Goal: Task Accomplishment & Management: Manage account settings

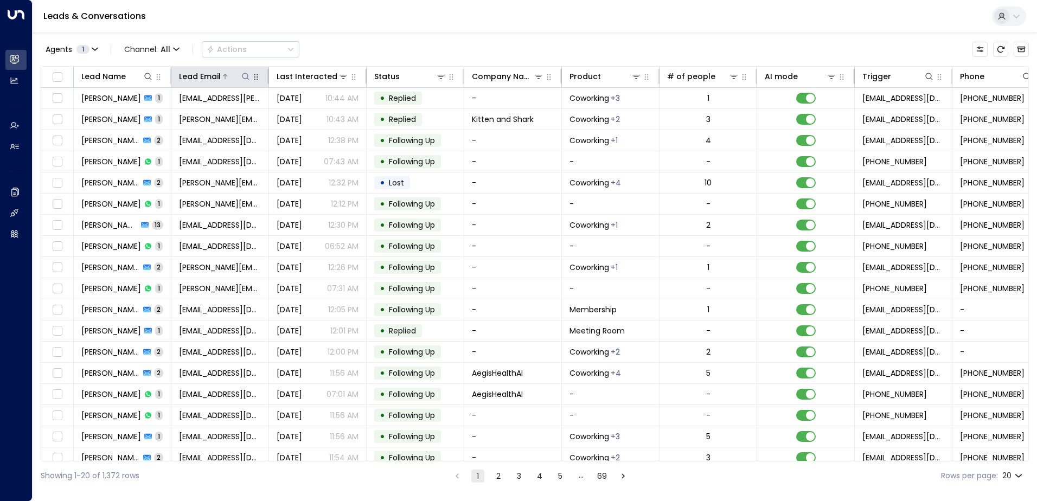
click at [246, 76] on icon at bounding box center [245, 76] width 9 height 9
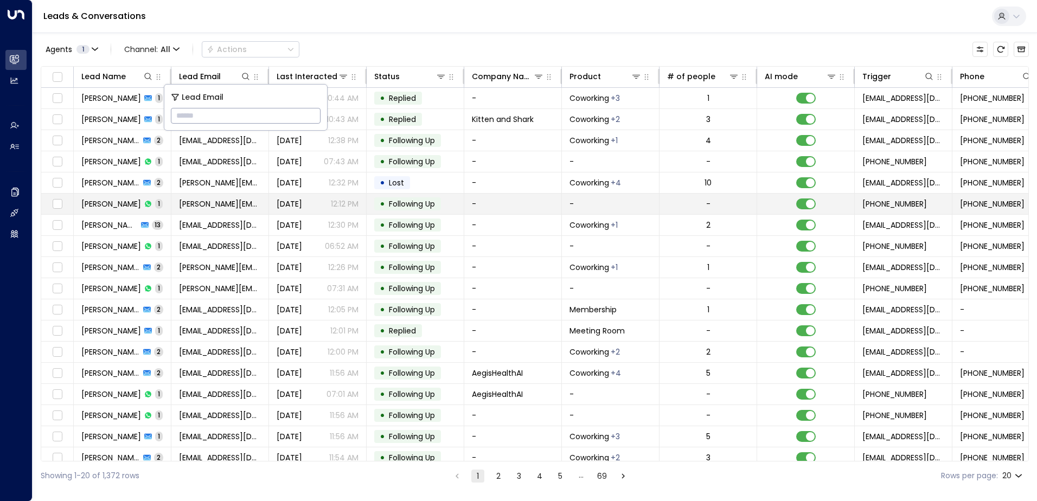
type input "**********"
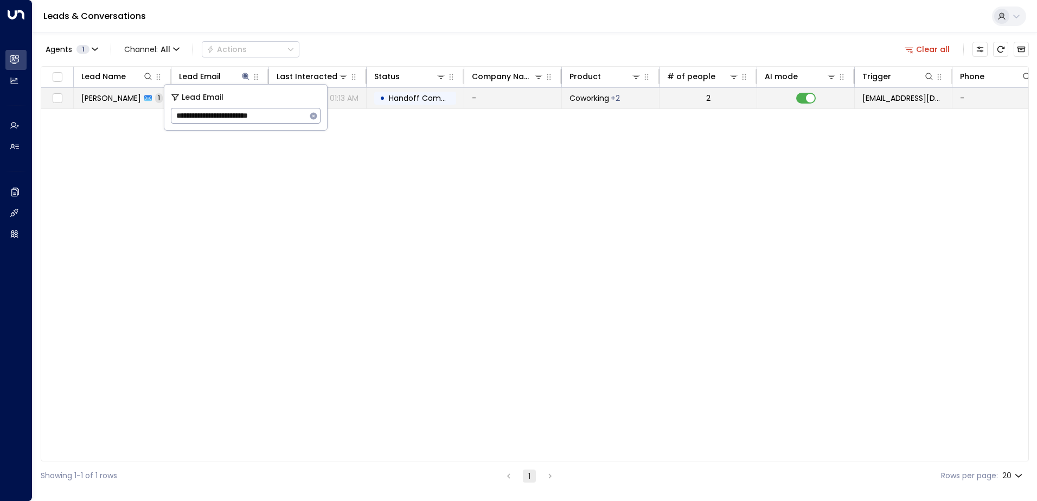
click at [417, 96] on span "Handoff Completed" at bounding box center [427, 98] width 76 height 11
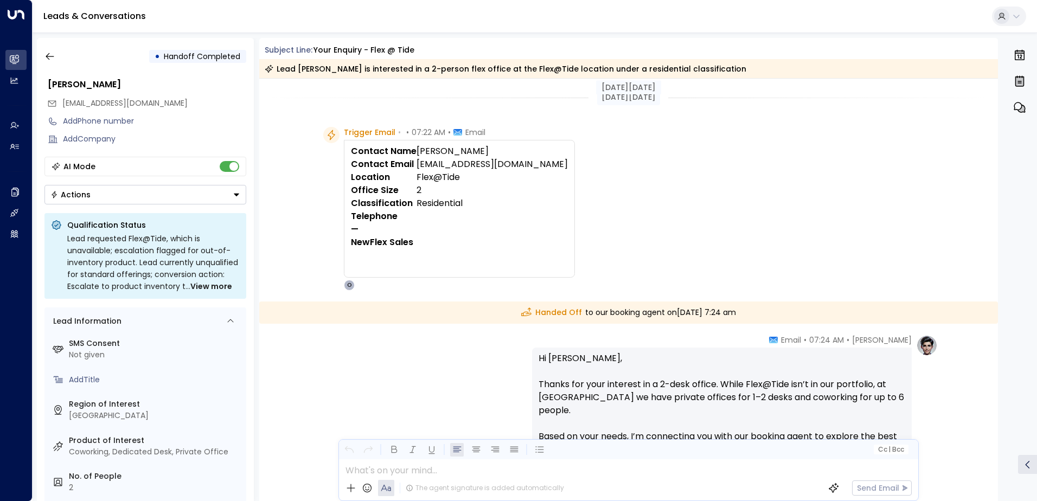
scroll to position [198, 0]
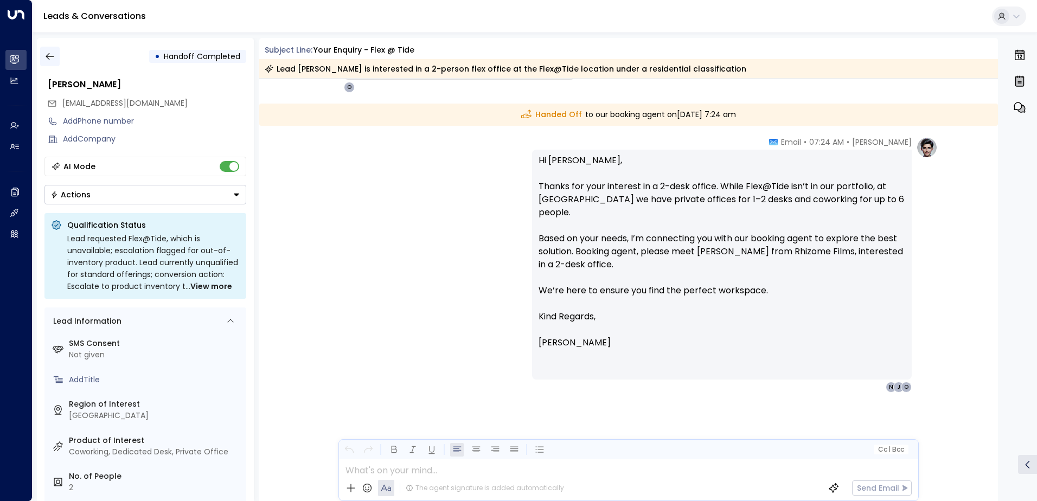
click at [47, 57] on icon "button" at bounding box center [49, 56] width 11 height 11
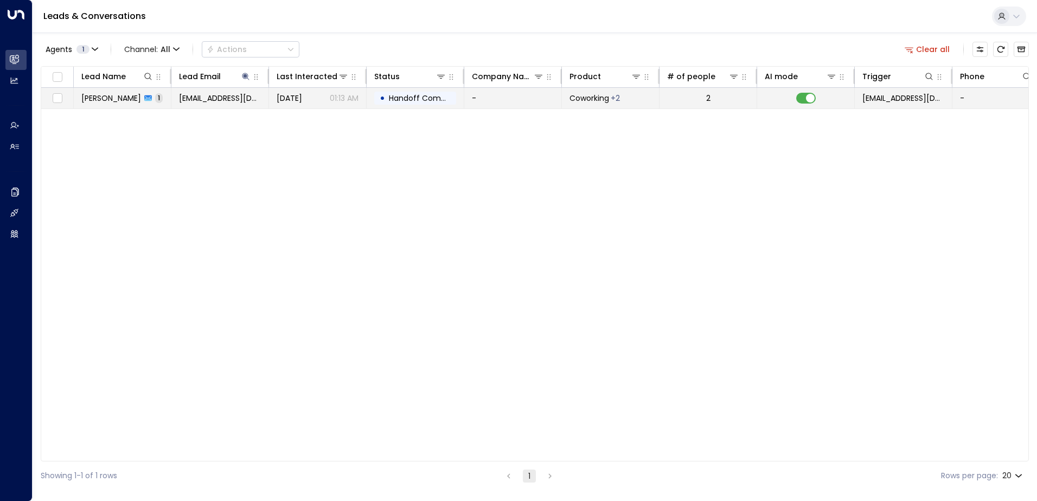
click at [397, 99] on span "Handoff Completed" at bounding box center [427, 98] width 76 height 11
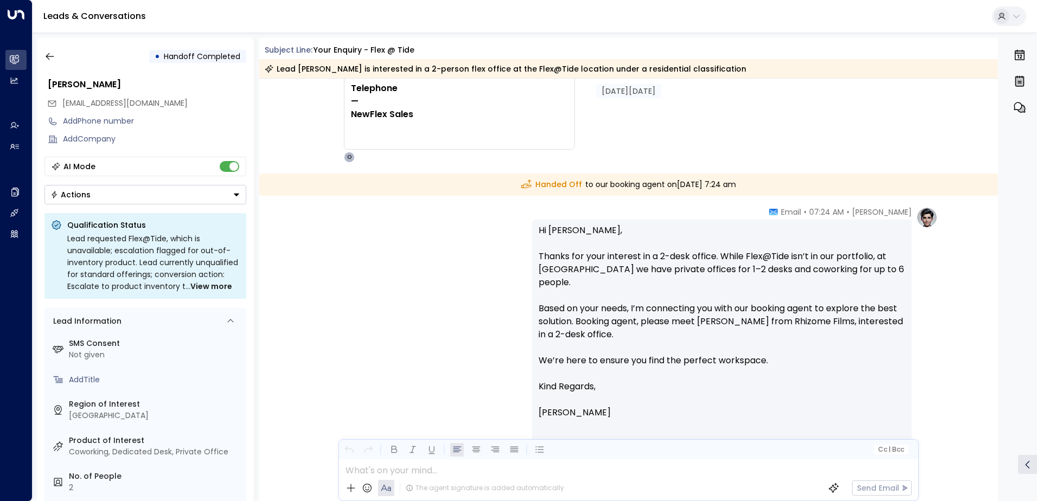
scroll to position [163, 0]
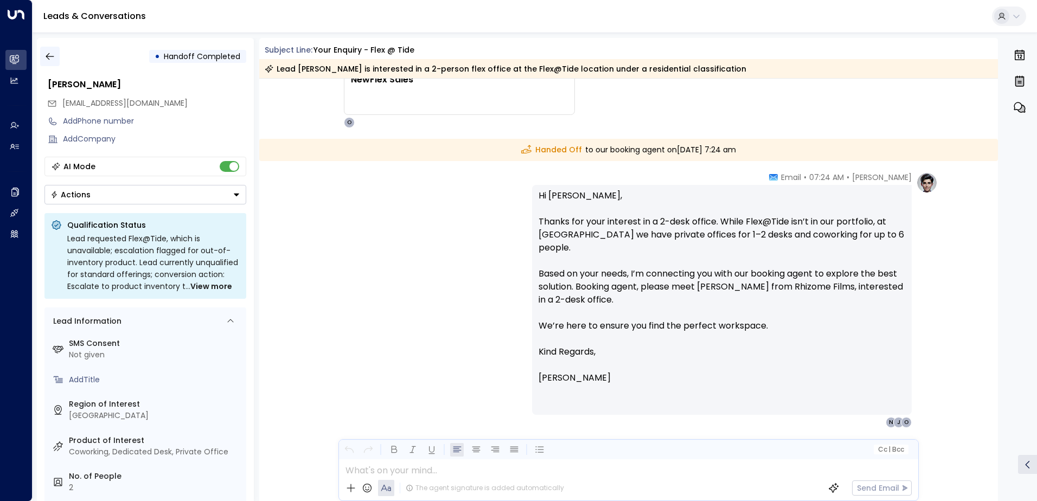
click at [51, 57] on icon "button" at bounding box center [49, 56] width 11 height 11
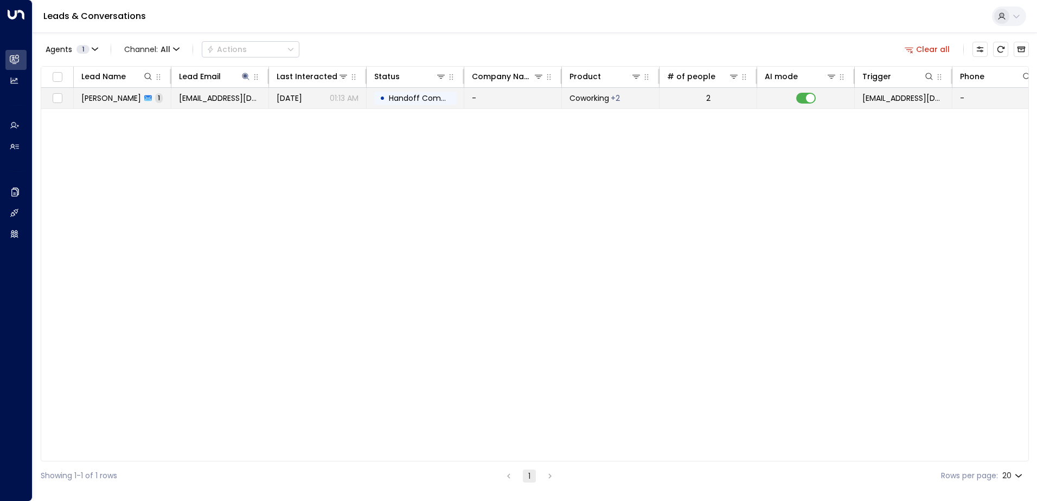
click at [431, 99] on span "Handoff Completed" at bounding box center [427, 98] width 76 height 11
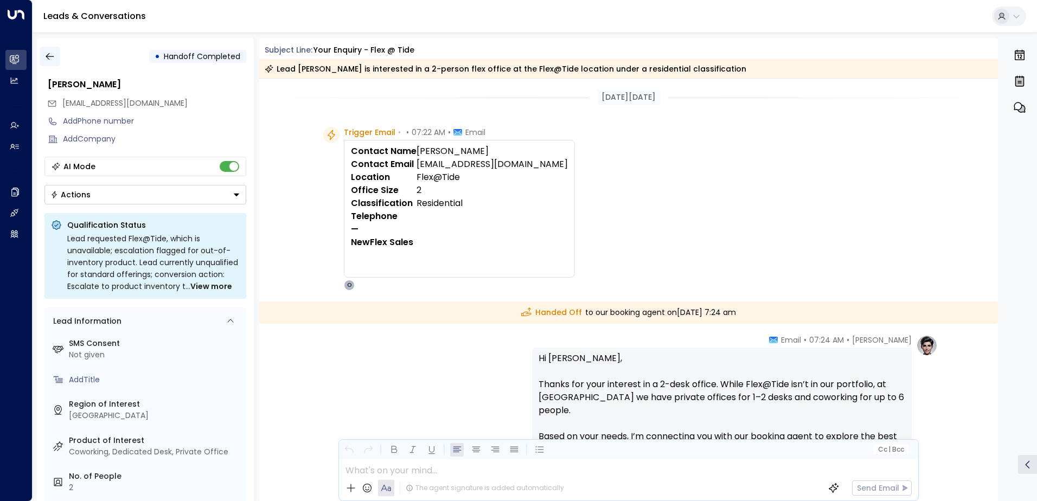
click at [52, 58] on icon "button" at bounding box center [49, 56] width 11 height 11
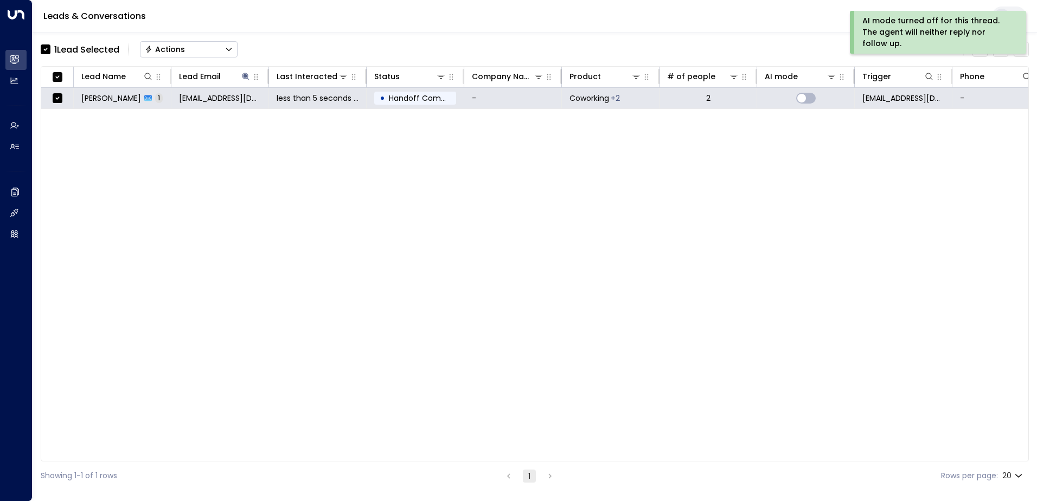
click at [191, 53] on button "Actions" at bounding box center [189, 49] width 98 height 16
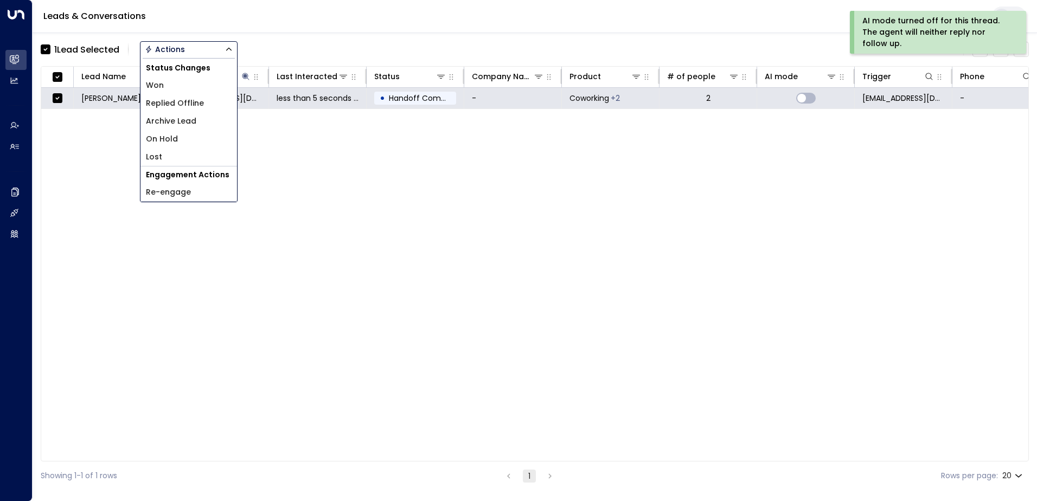
click at [190, 124] on span "Archive Lead" at bounding box center [171, 121] width 50 height 11
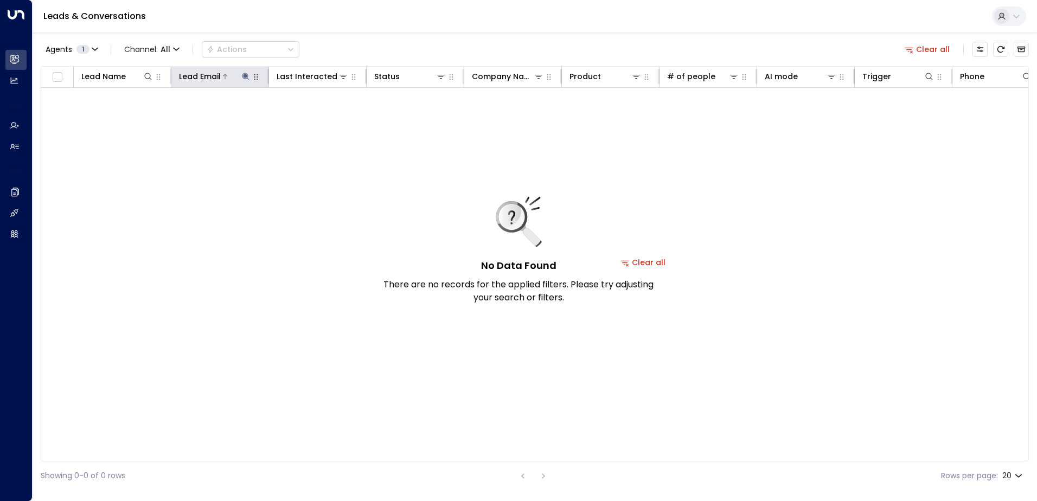
click at [247, 74] on icon at bounding box center [245, 76] width 9 height 9
click at [312, 115] on icon "button" at bounding box center [313, 115] width 7 height 7
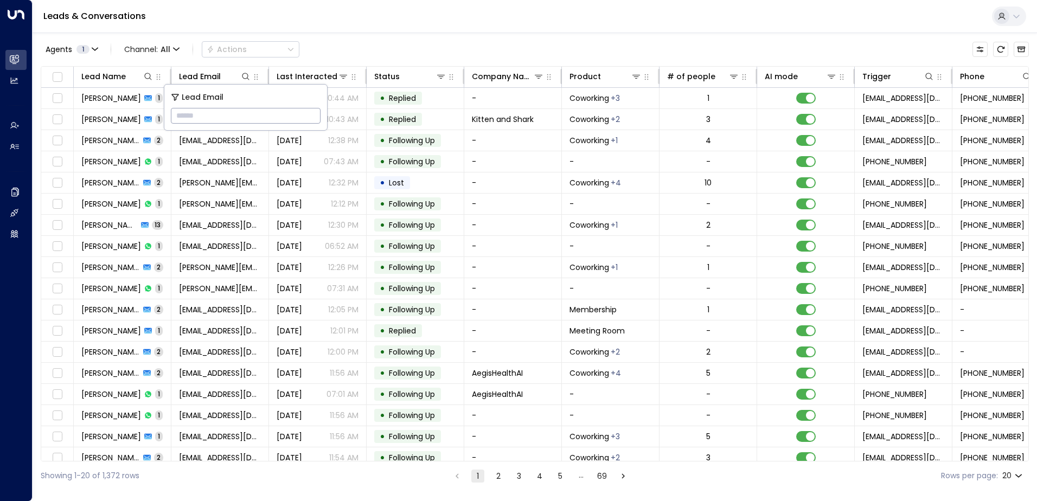
type input "**********"
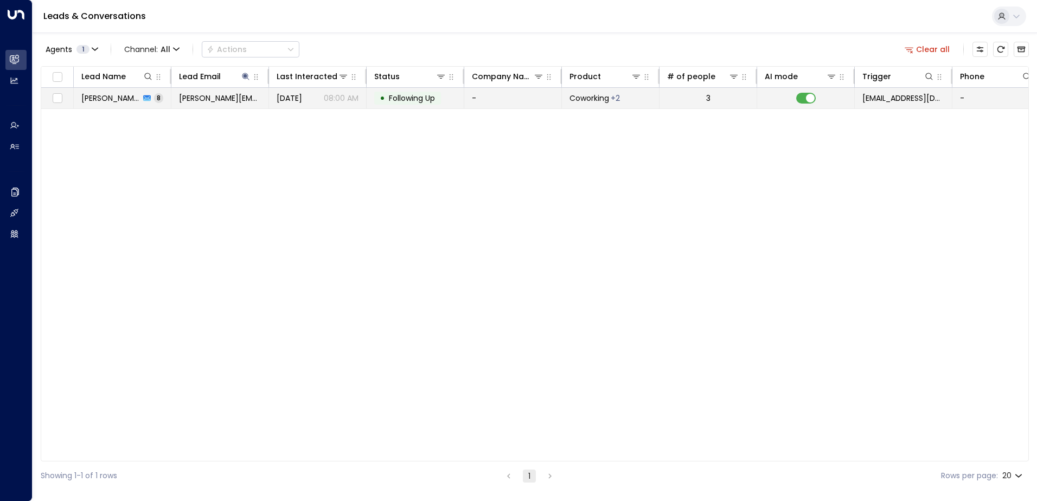
click at [402, 103] on span "Following Up" at bounding box center [412, 98] width 46 height 11
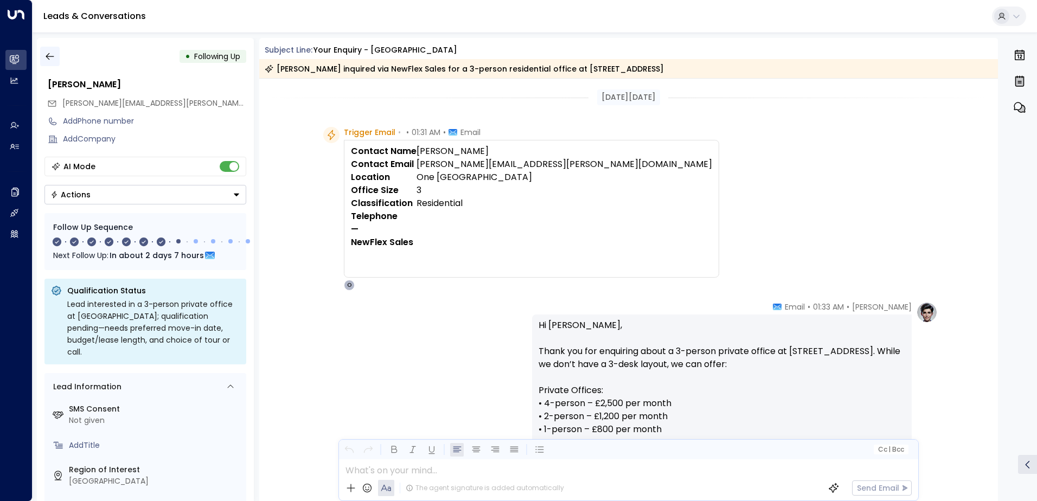
click at [48, 53] on icon "button" at bounding box center [49, 56] width 11 height 11
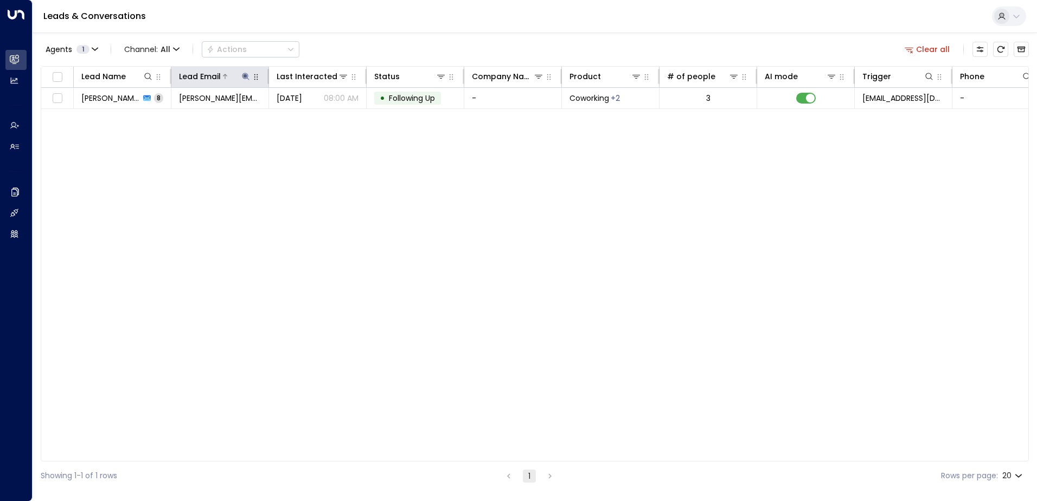
click at [243, 76] on icon at bounding box center [245, 76] width 9 height 9
click at [311, 113] on icon "button" at bounding box center [313, 115] width 7 height 7
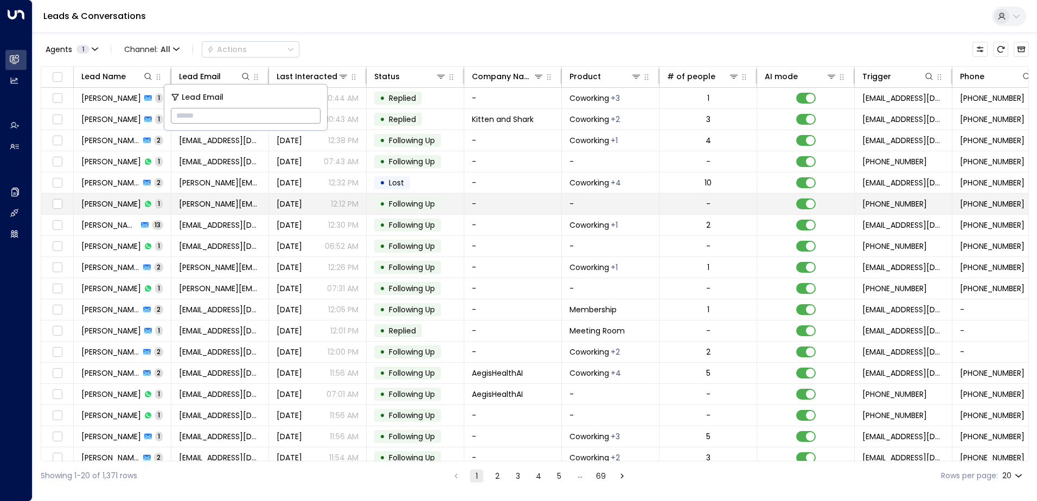
type input "**********"
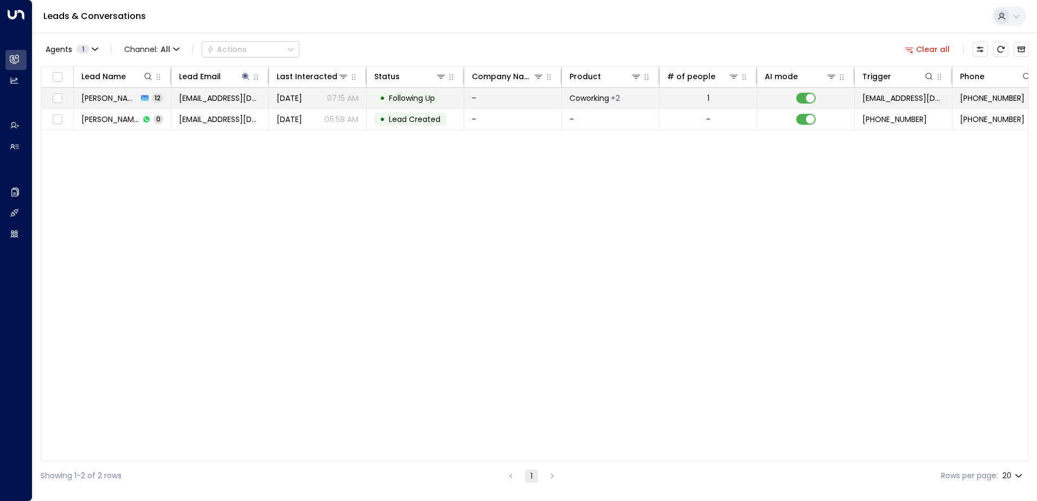
click at [410, 98] on span "Following Up" at bounding box center [412, 98] width 46 height 11
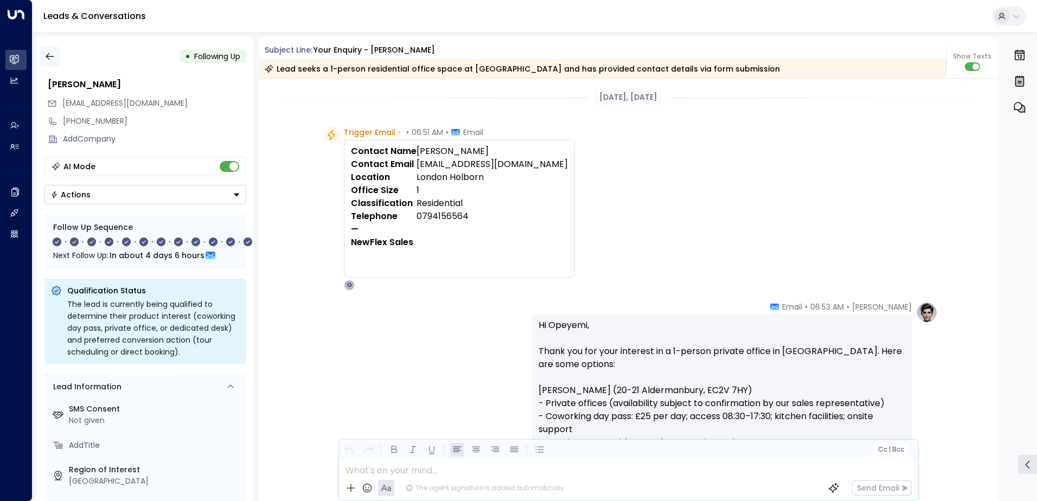
click at [54, 57] on icon "button" at bounding box center [49, 56] width 11 height 11
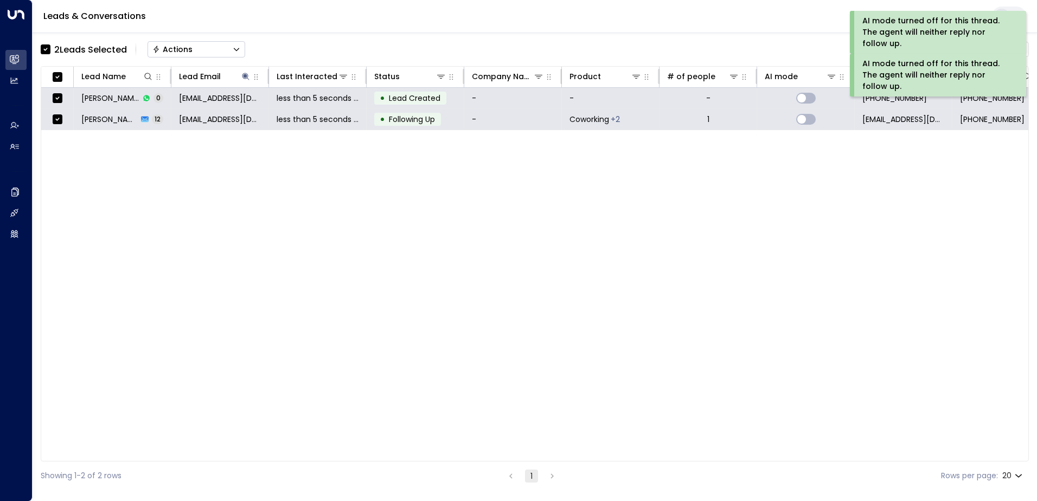
click at [199, 43] on button "Actions" at bounding box center [197, 49] width 98 height 16
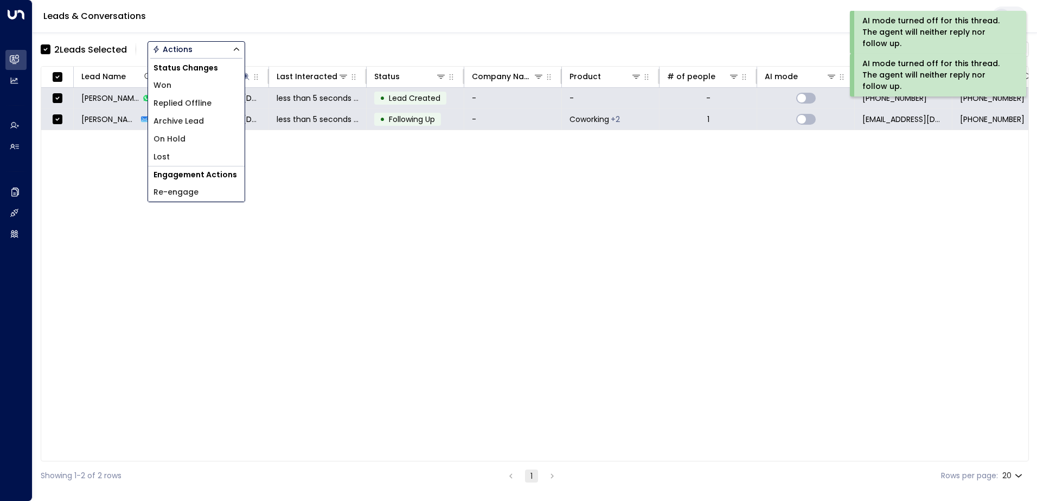
click at [195, 121] on span "Archive Lead" at bounding box center [179, 121] width 50 height 11
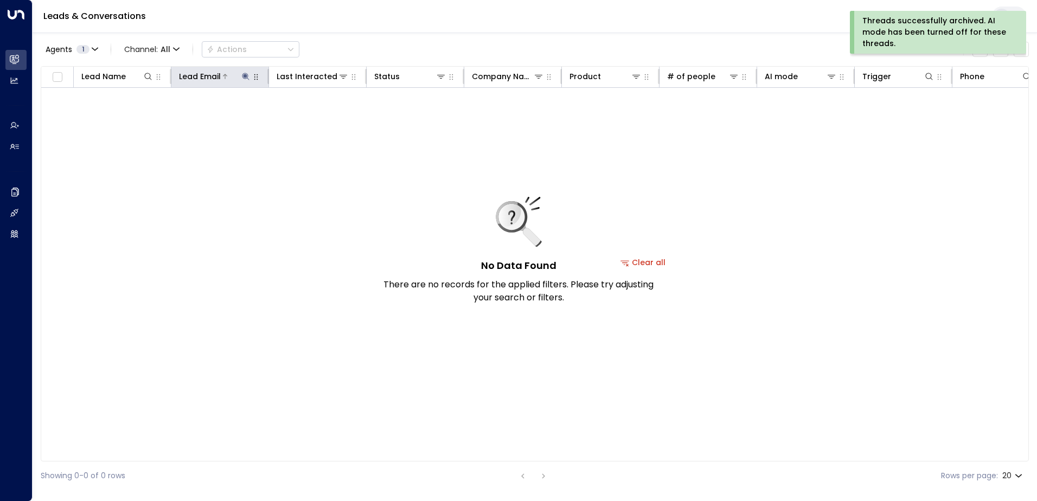
click at [244, 76] on icon at bounding box center [245, 76] width 7 height 7
click at [315, 117] on icon "button" at bounding box center [313, 116] width 9 height 9
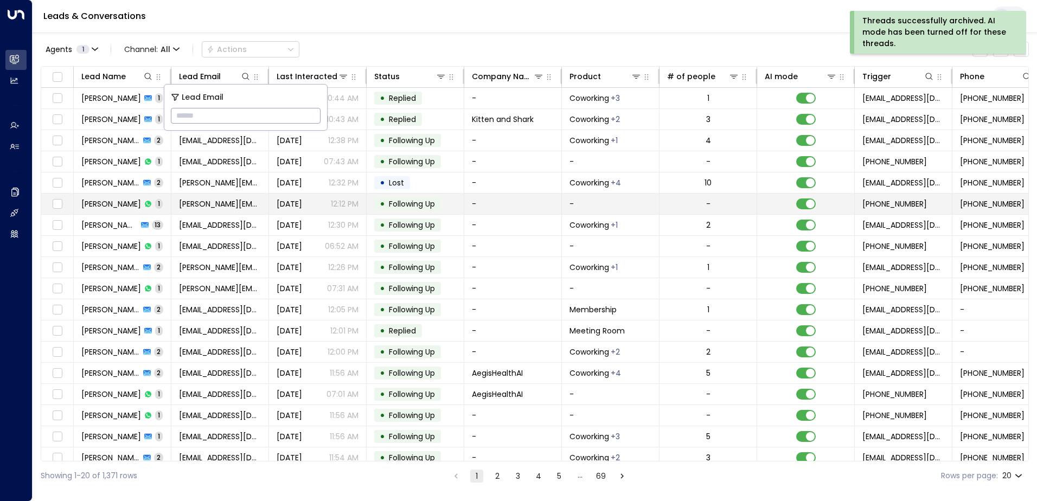
type input "**********"
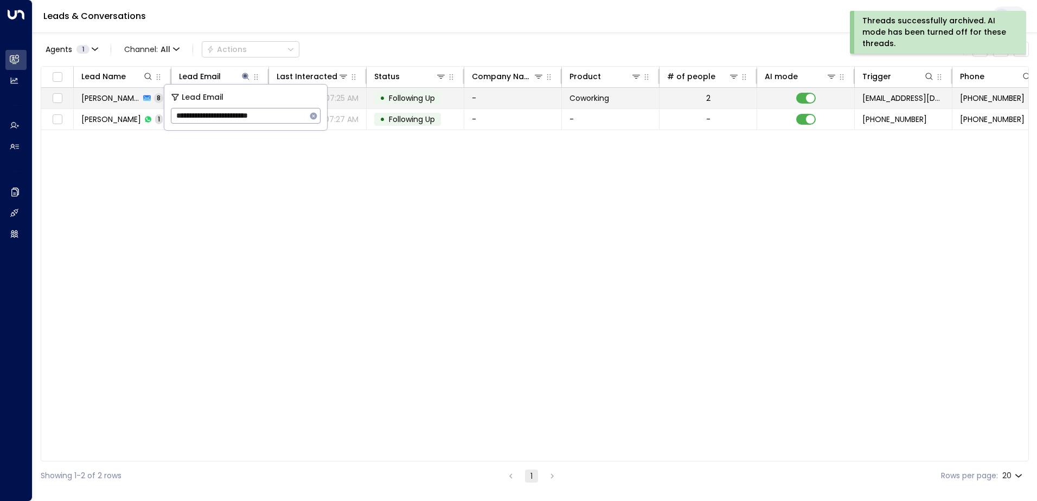
click at [411, 98] on span "Following Up" at bounding box center [412, 98] width 46 height 11
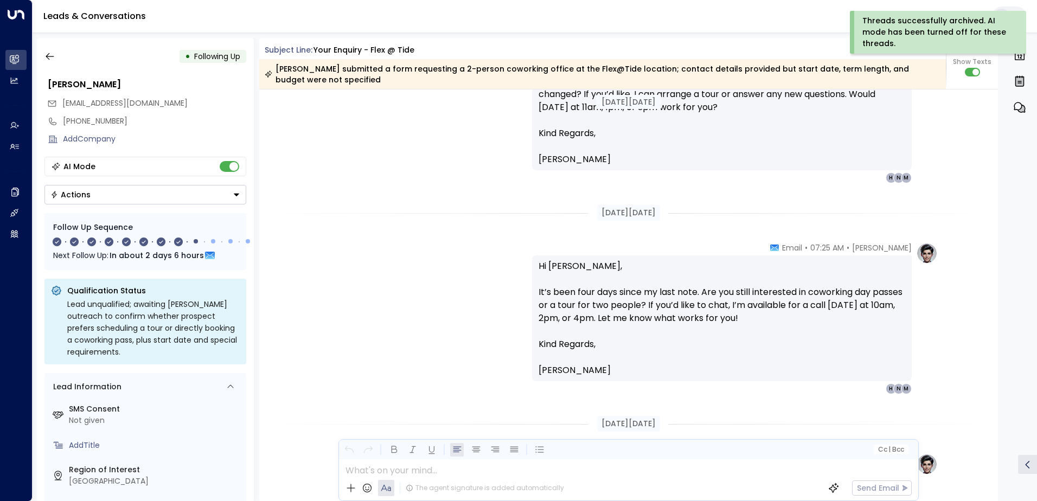
scroll to position [1139, 0]
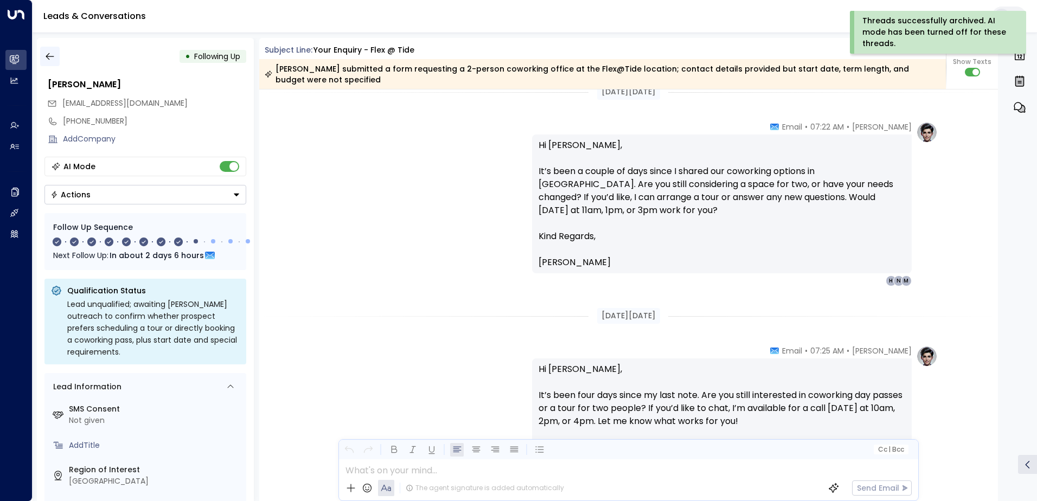
click at [55, 58] on icon "button" at bounding box center [49, 56] width 11 height 11
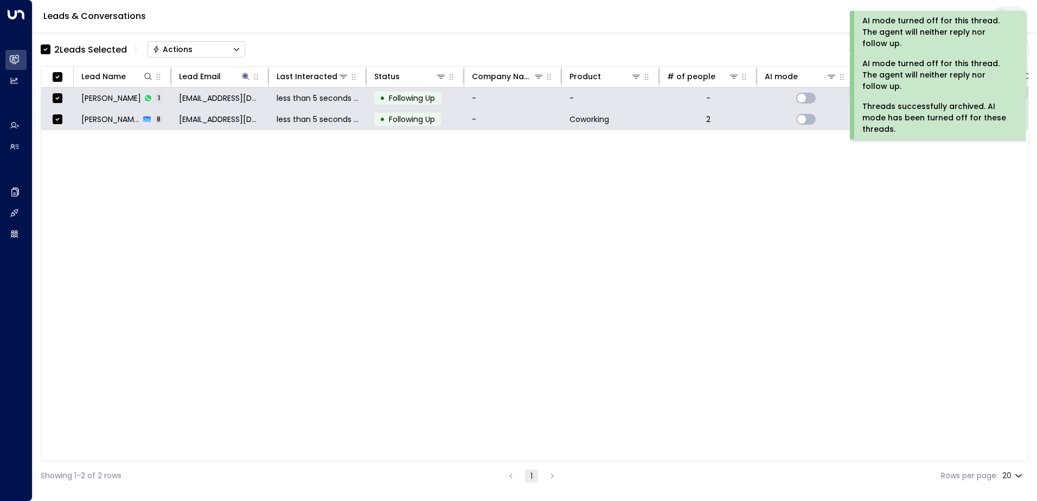
click at [201, 47] on button "Actions" at bounding box center [197, 49] width 98 height 16
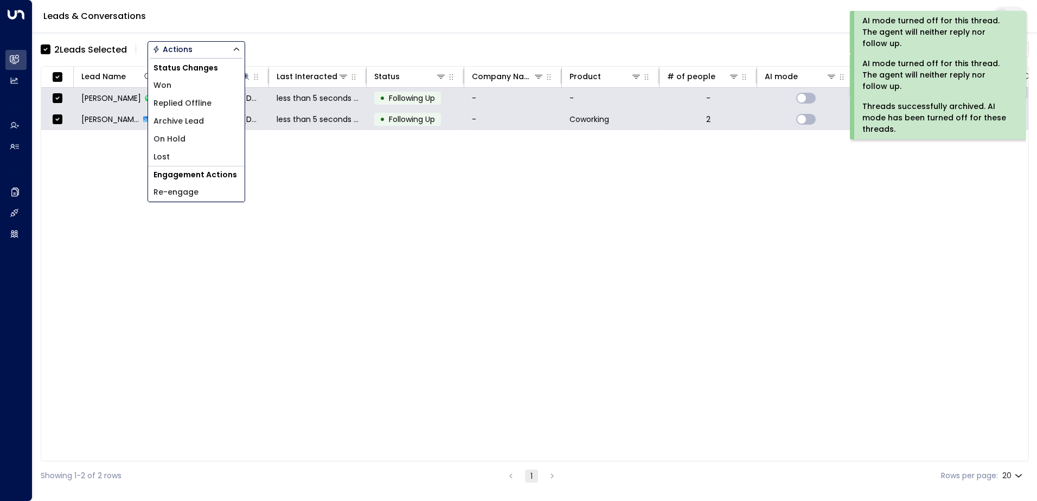
click at [201, 118] on span "Archive Lead" at bounding box center [179, 121] width 50 height 11
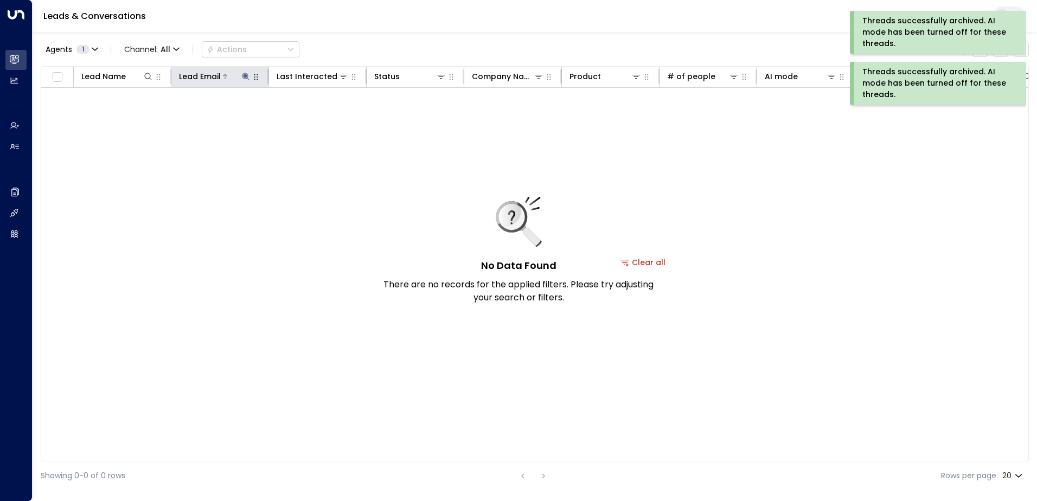
click at [244, 75] on icon at bounding box center [245, 76] width 9 height 9
click at [312, 113] on icon "button" at bounding box center [313, 115] width 7 height 7
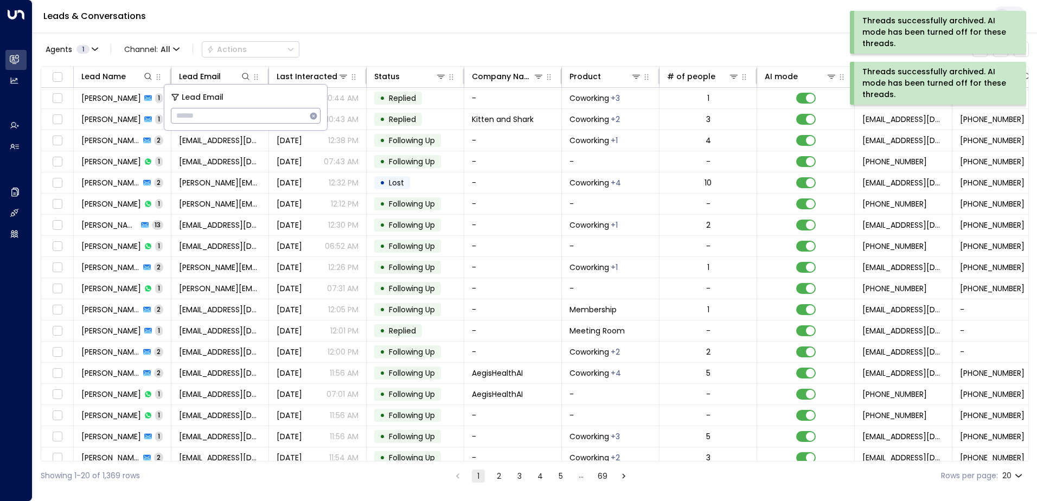
type input "**********"
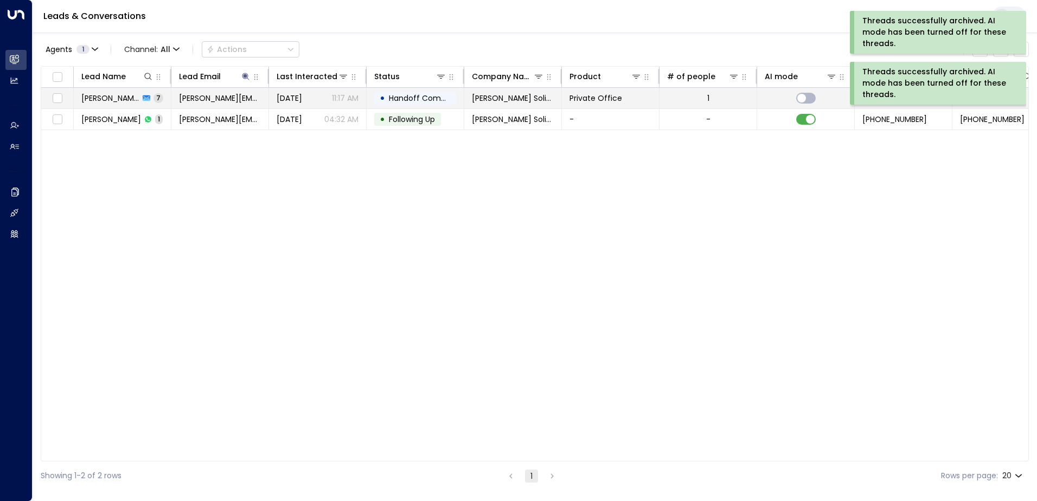
click at [420, 99] on span "Handoff Completed" at bounding box center [427, 98] width 76 height 11
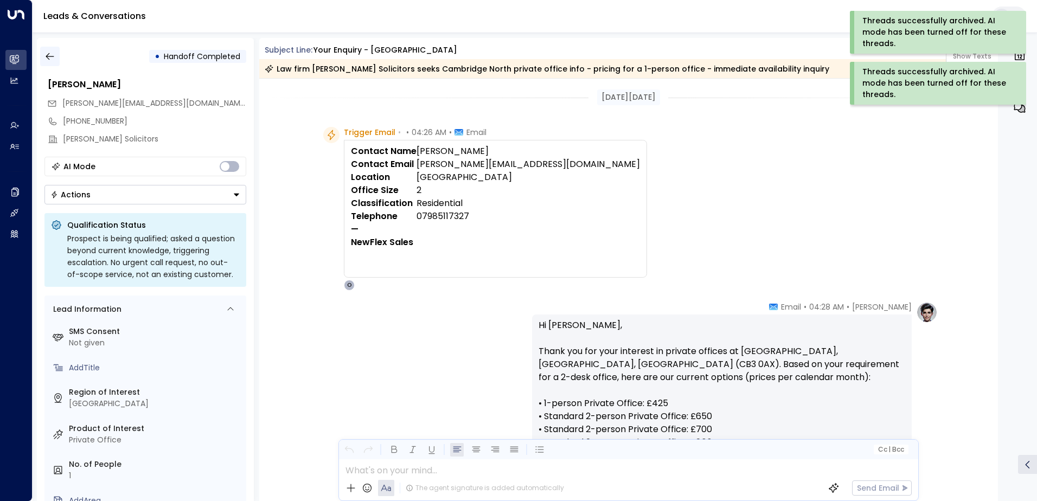
click at [46, 59] on icon "button" at bounding box center [49, 56] width 11 height 11
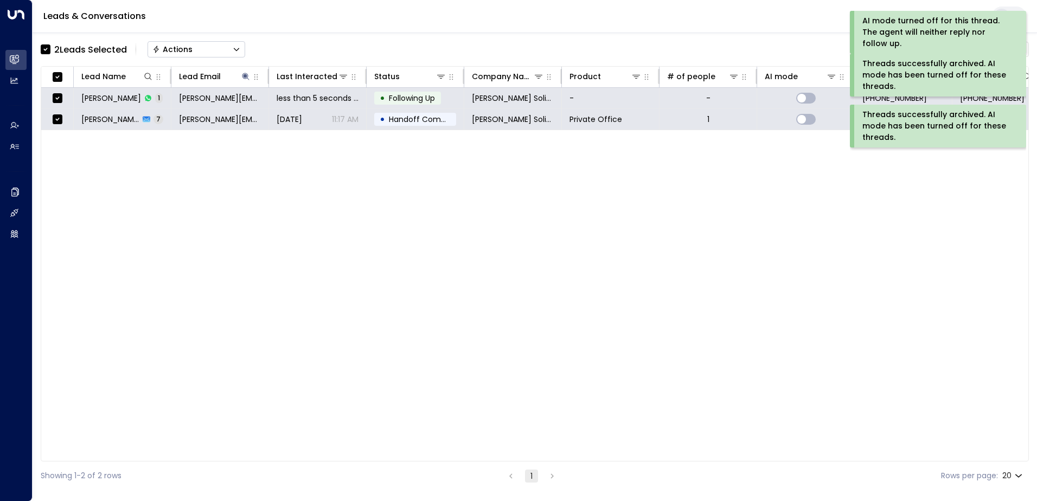
click at [188, 42] on button "Actions" at bounding box center [197, 49] width 98 height 16
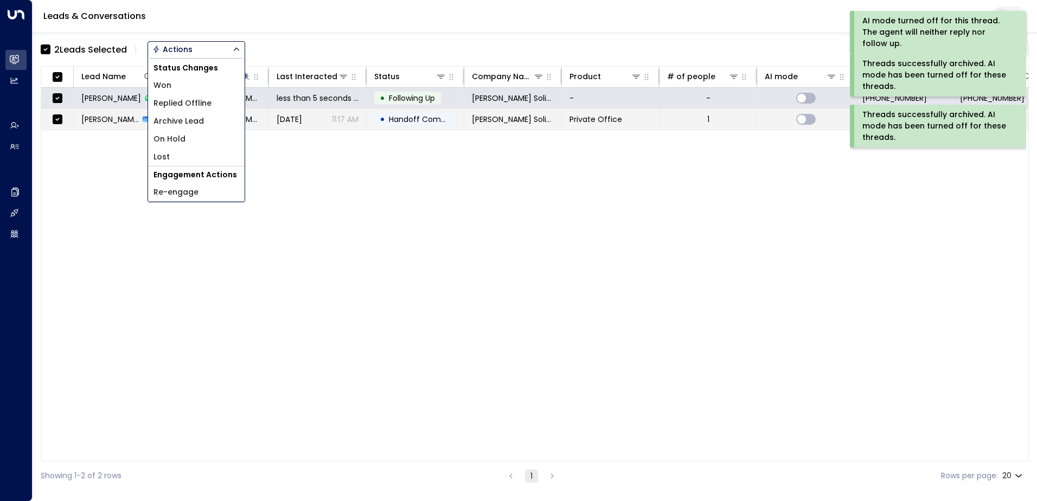
click at [199, 121] on span "Archive Lead" at bounding box center [179, 121] width 50 height 11
